Goal: Communication & Community: Connect with others

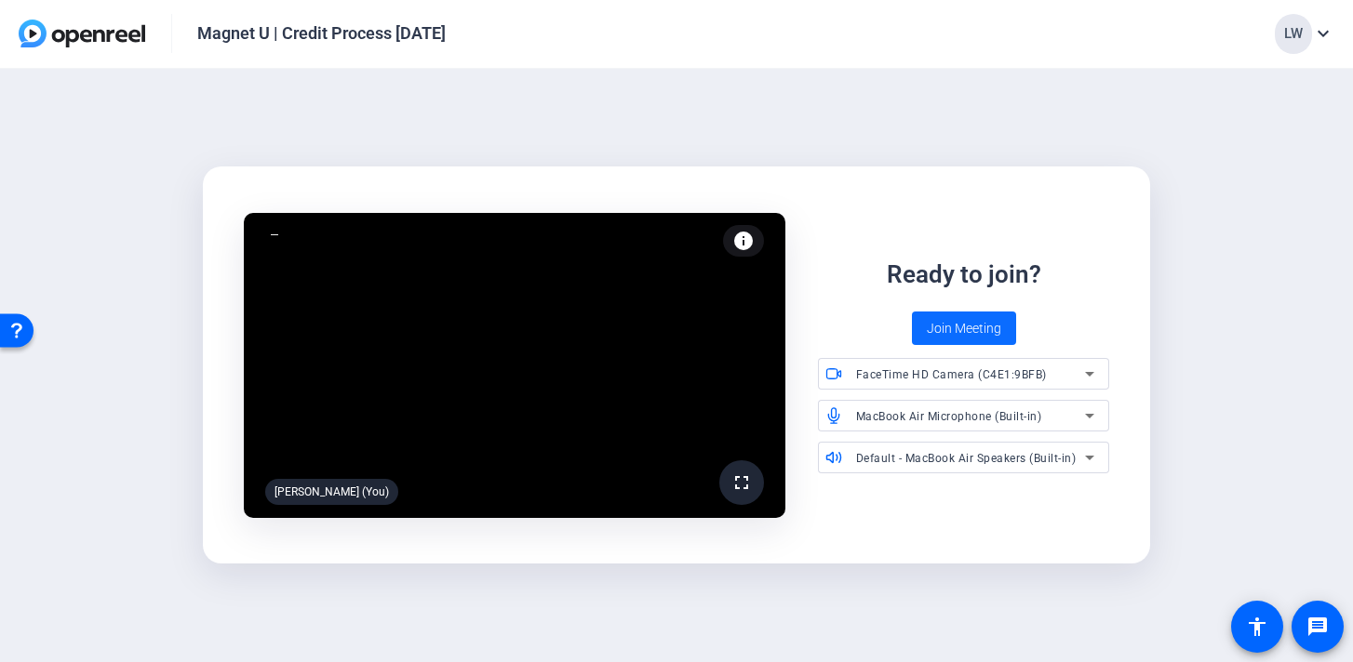
click at [945, 332] on span "Join Meeting" at bounding box center [964, 329] width 74 height 20
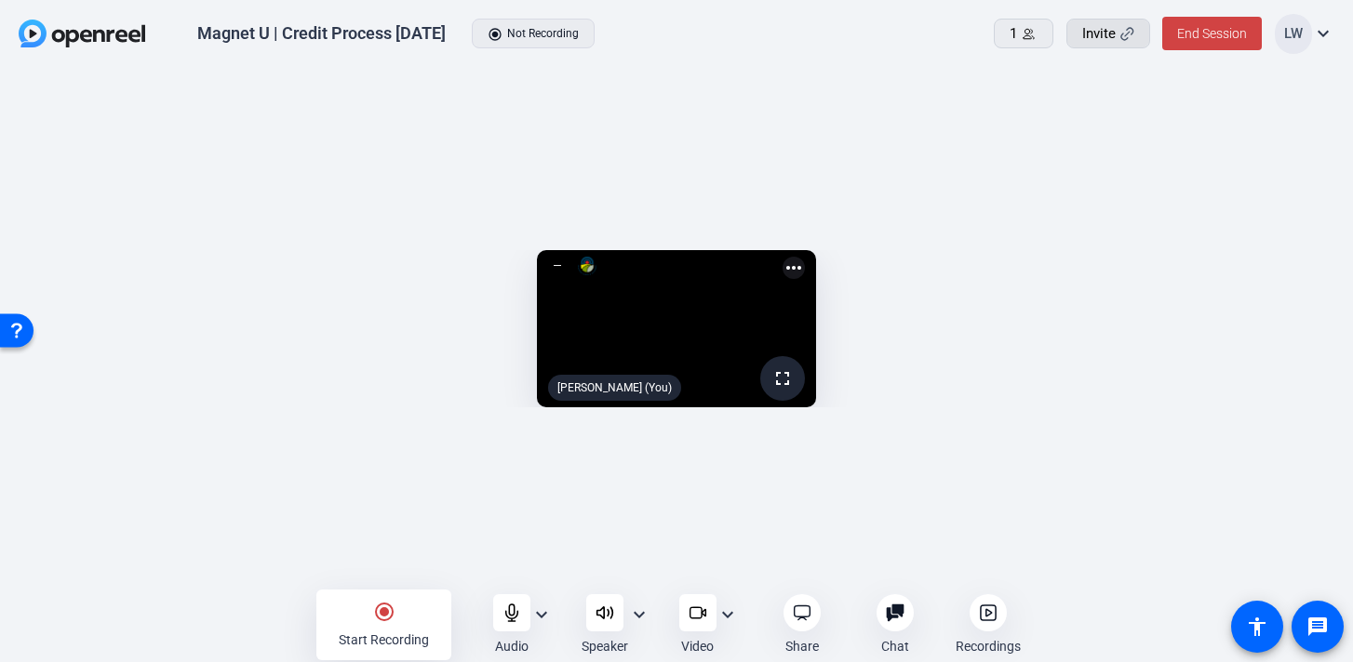
click at [1115, 38] on div "Invite" at bounding box center [1108, 33] width 52 height 21
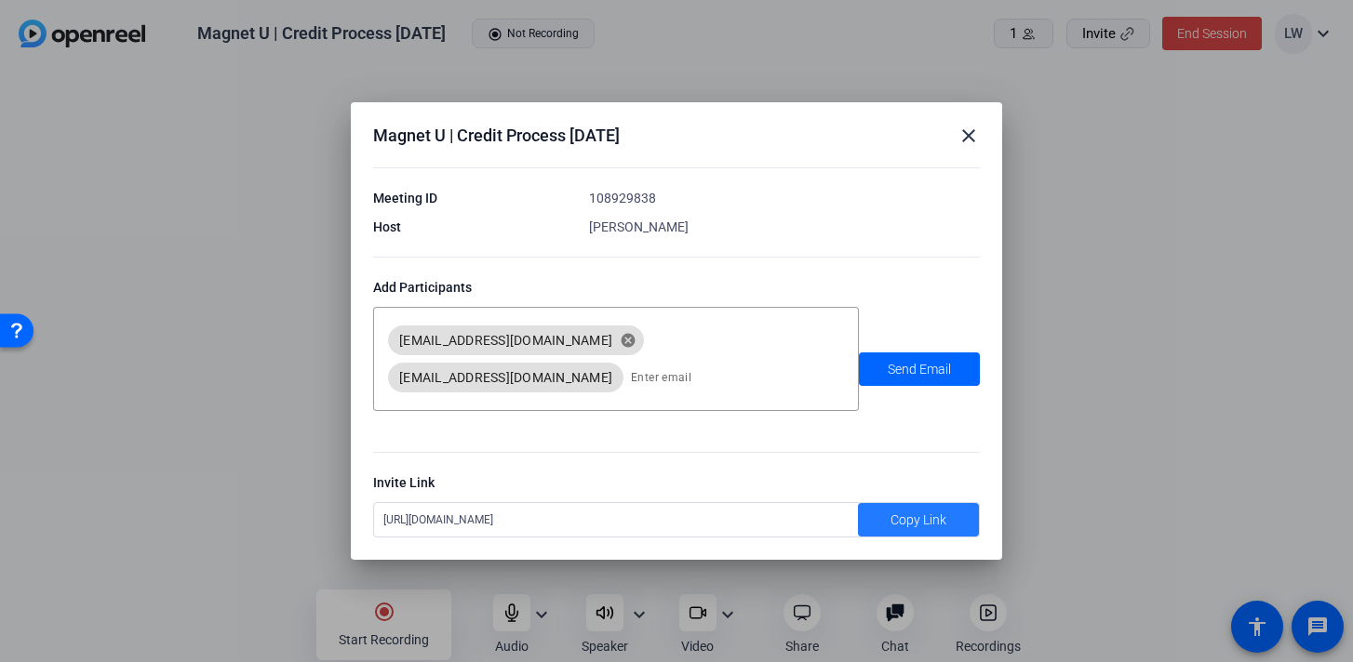
click at [905, 523] on span "Copy Link" at bounding box center [918, 521] width 56 height 20
